Goal: Information Seeking & Learning: Learn about a topic

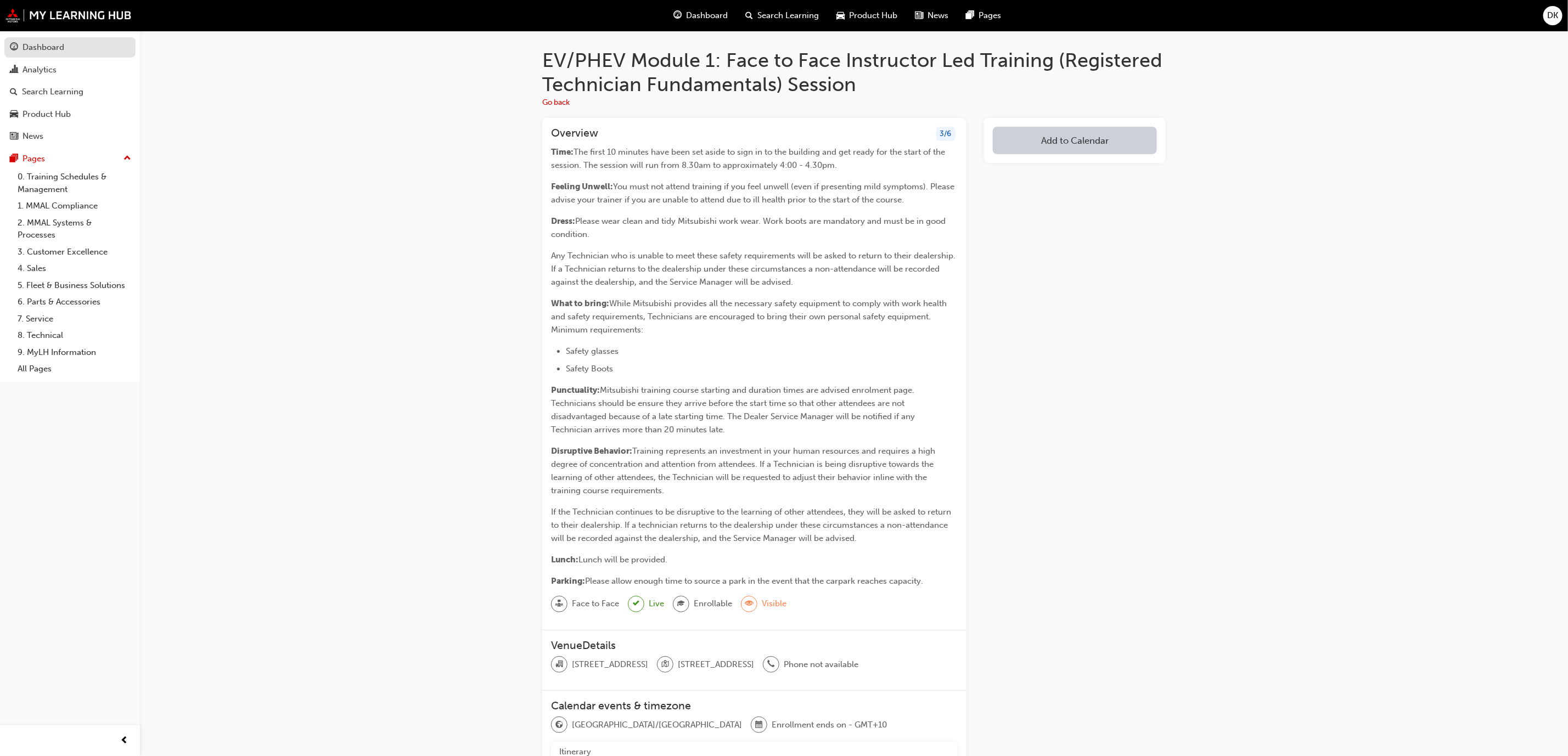
click at [65, 58] on link "Dashboard" at bounding box center [70, 47] width 131 height 20
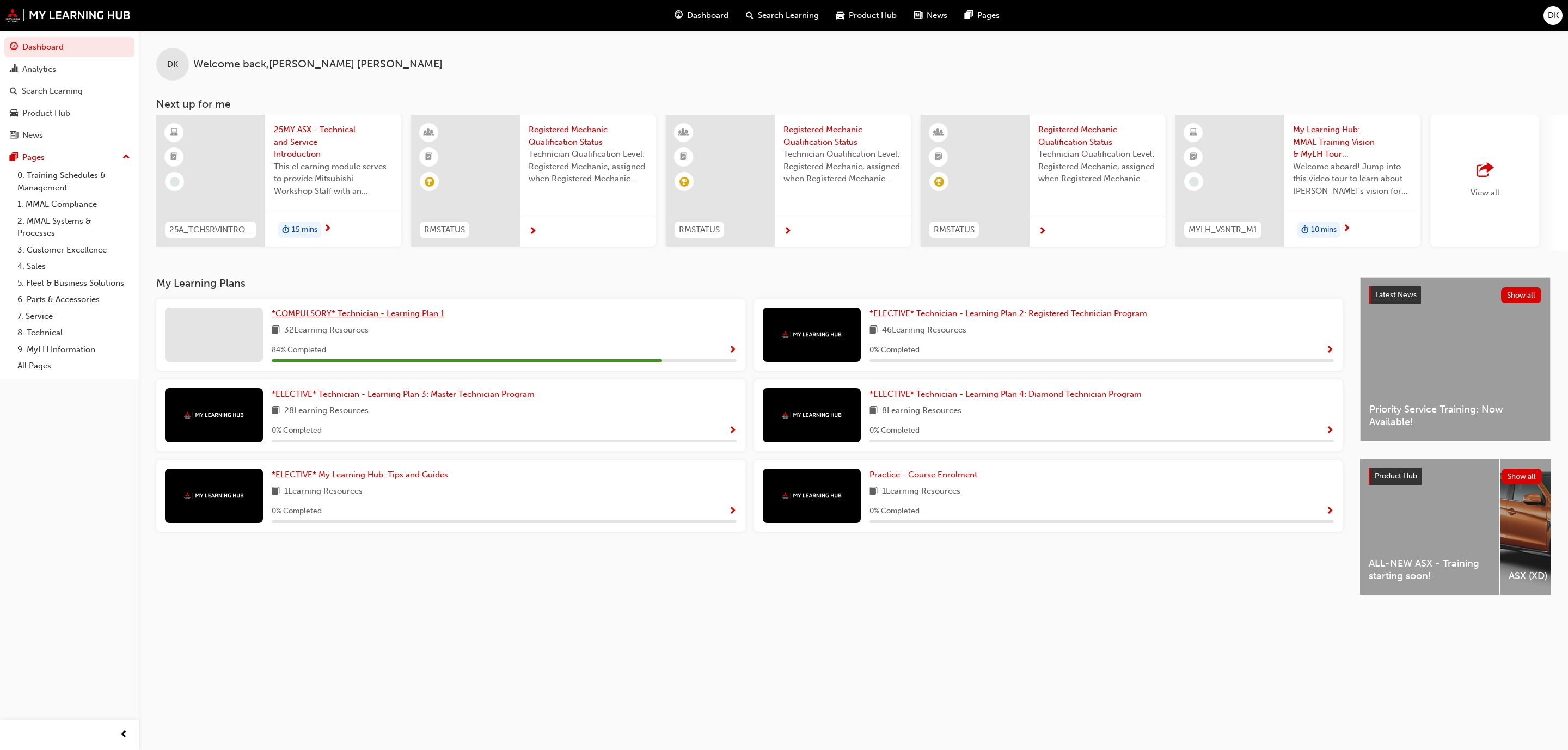
click at [378, 318] on span "*COMPULSORY* Technician - Learning Plan 1" at bounding box center [358, 313] width 172 height 10
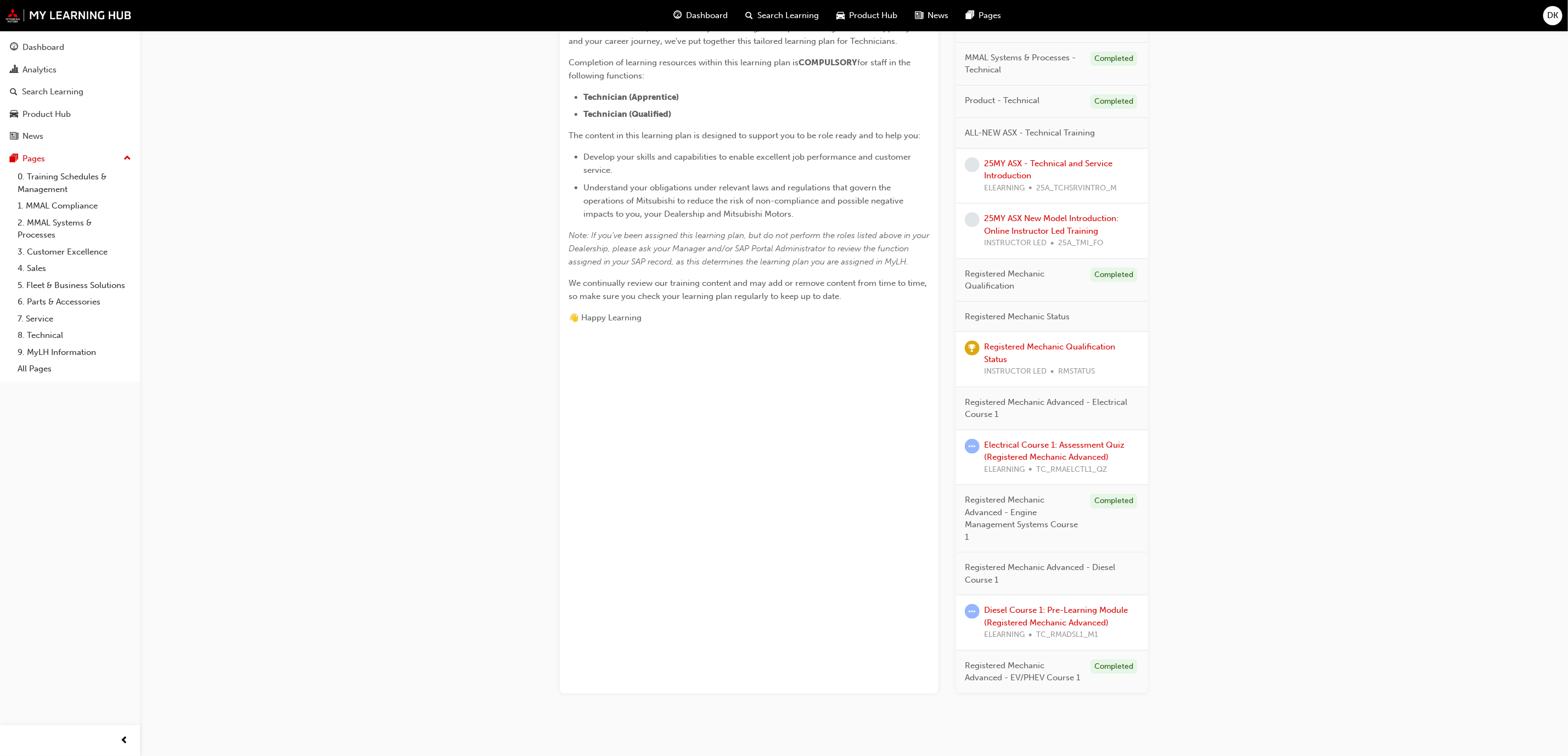
scroll to position [289, 0]
